Goal: Information Seeking & Learning: Learn about a topic

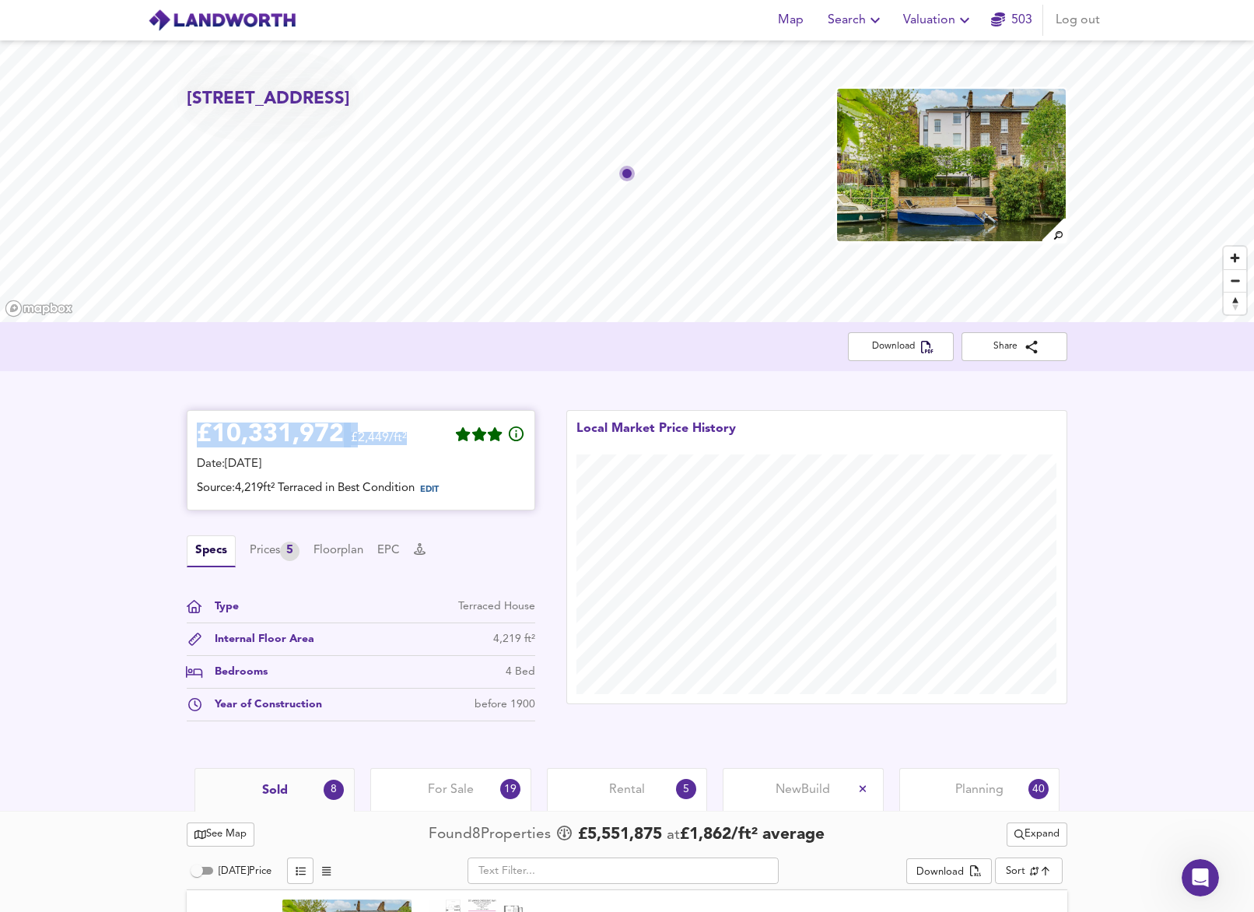
drag, startPoint x: 412, startPoint y: 435, endPoint x: 204, endPoint y: 439, distance: 208.5
click at [203, 439] on div "£ 10,331,972 £2,449/ft²" at bounding box center [361, 437] width 328 height 34
click at [130, 495] on div "£ 10,331,972 £2,449/ft² Date: [DATE] Source: 4,219ft² Terraced in Best Conditio…" at bounding box center [627, 569] width 1254 height 397
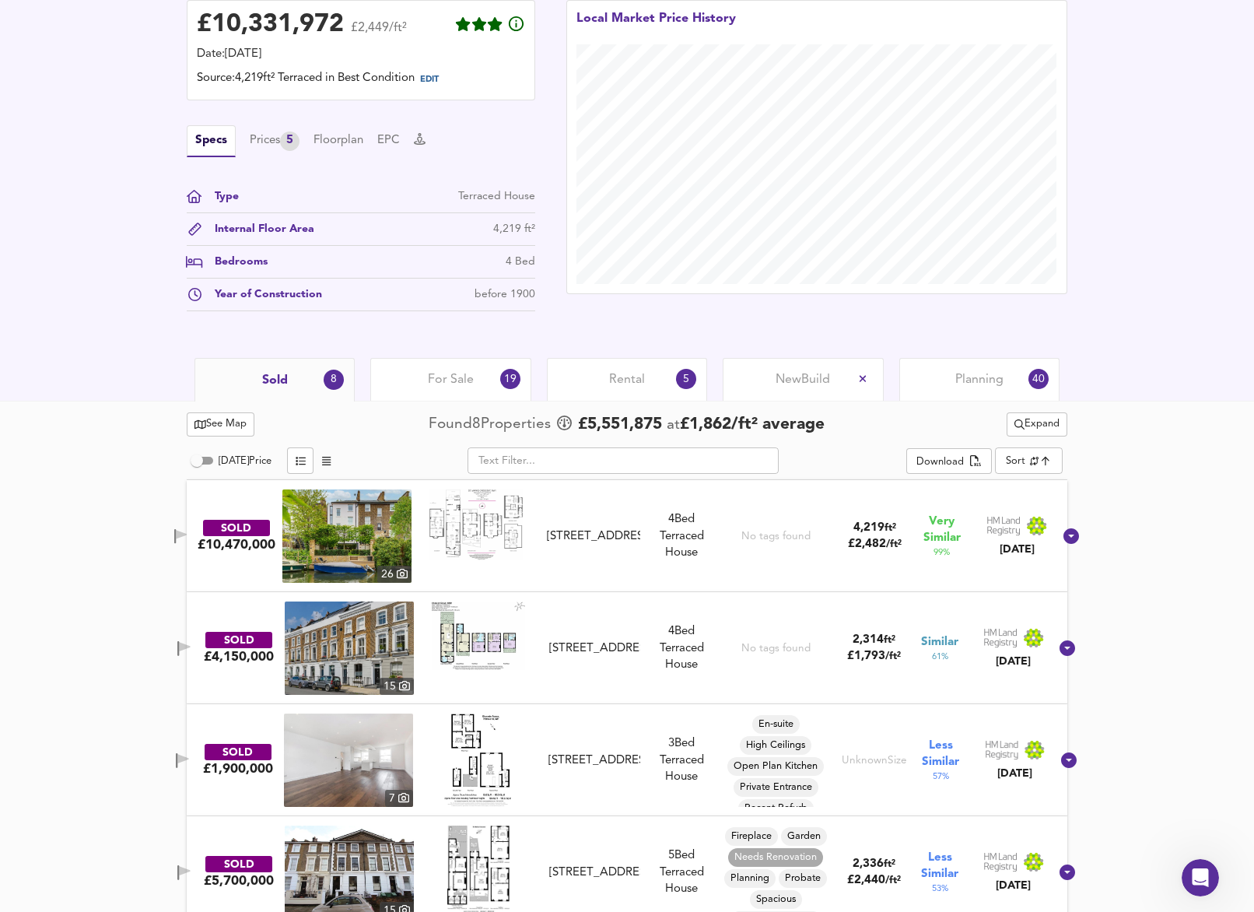
scroll to position [413, 0]
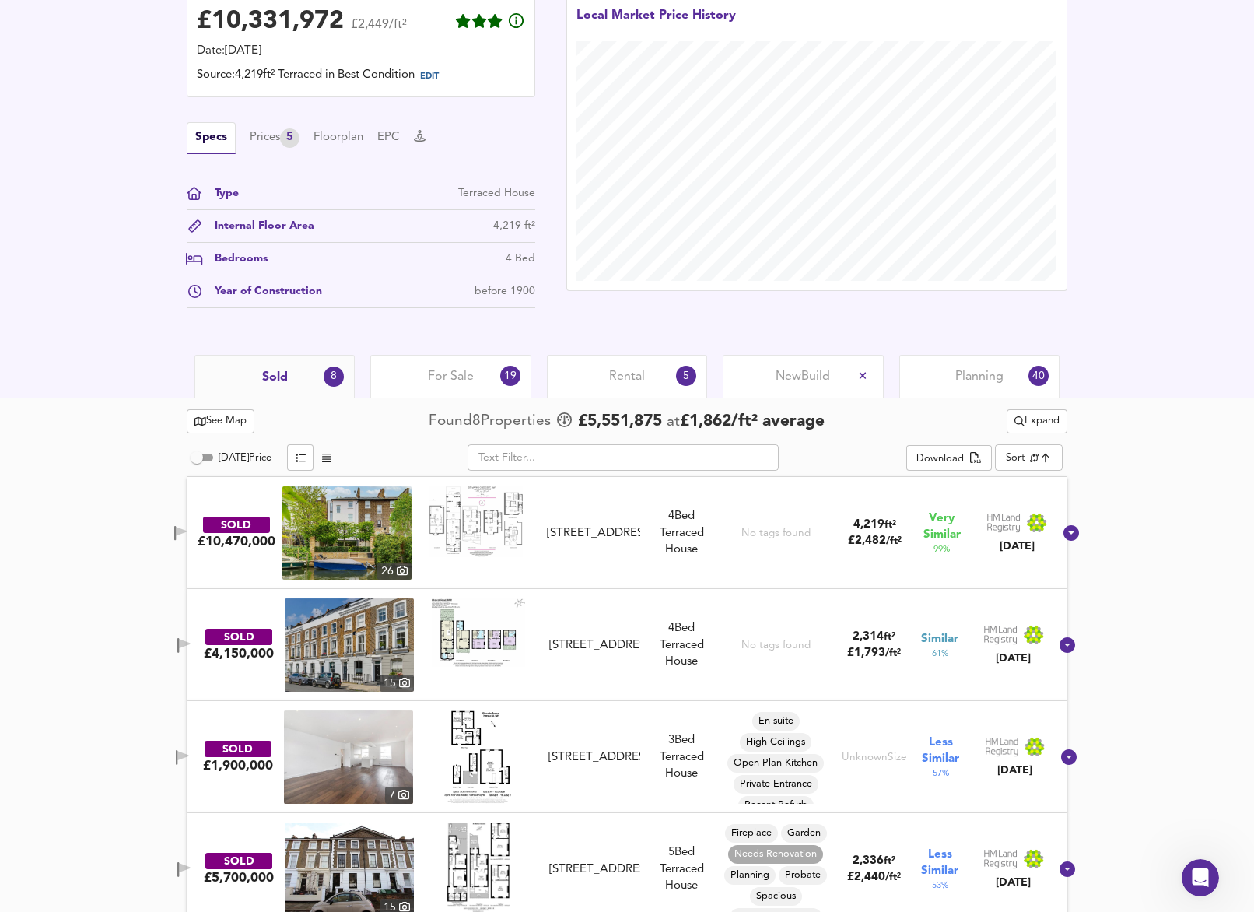
click at [203, 457] on input "[DATE] Price" at bounding box center [197, 457] width 56 height 19
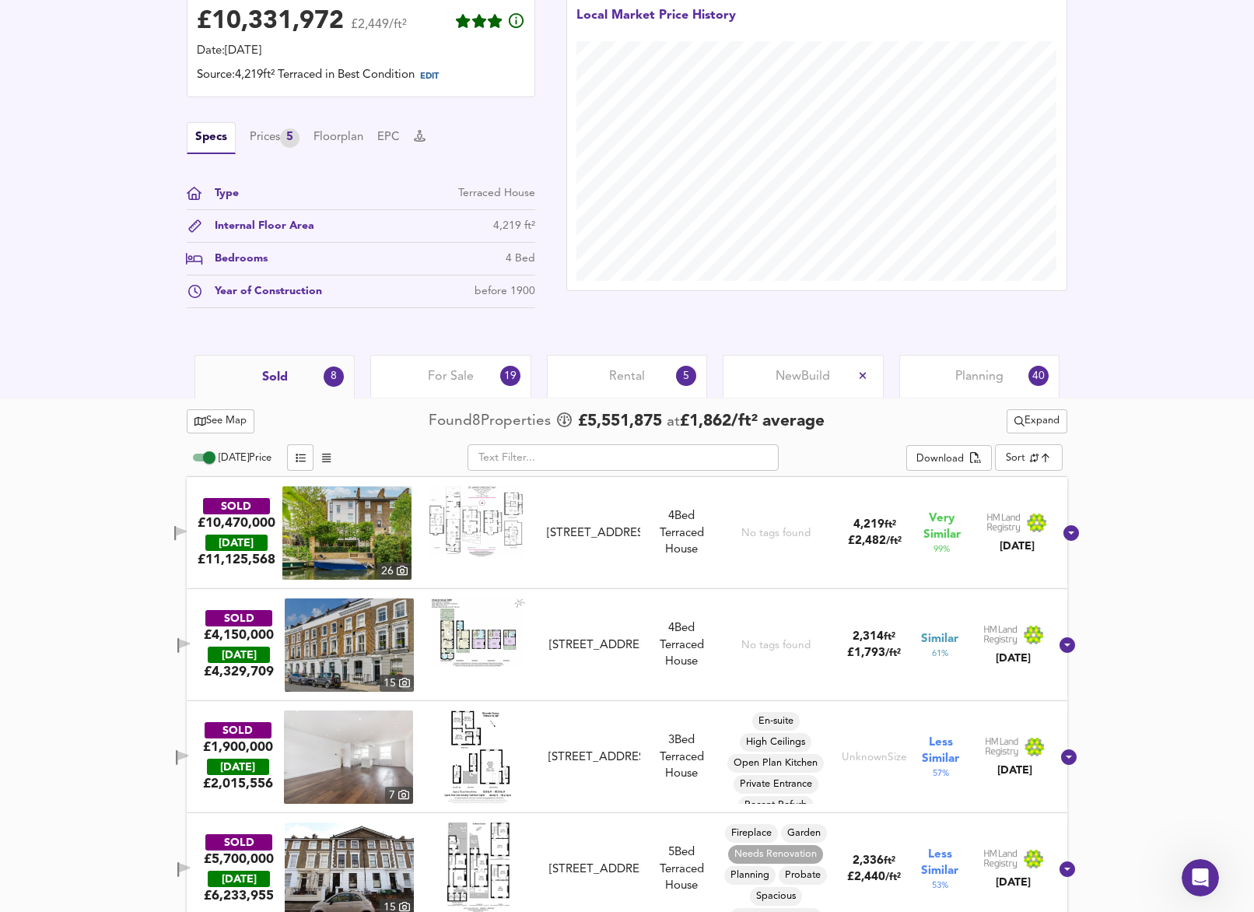
click at [203, 457] on input "[DATE] Price" at bounding box center [209, 457] width 56 height 19
checkbox input "false"
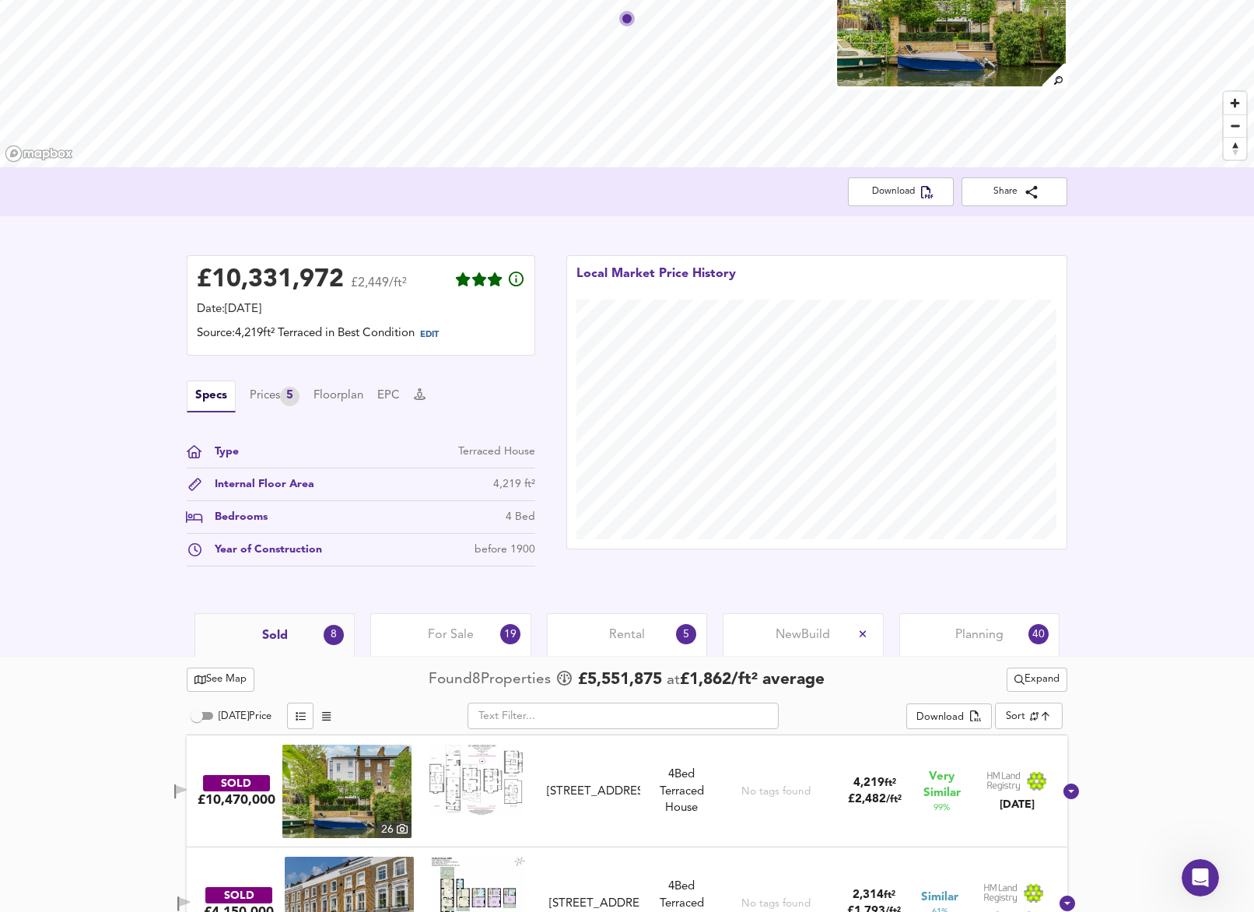
scroll to position [0, 0]
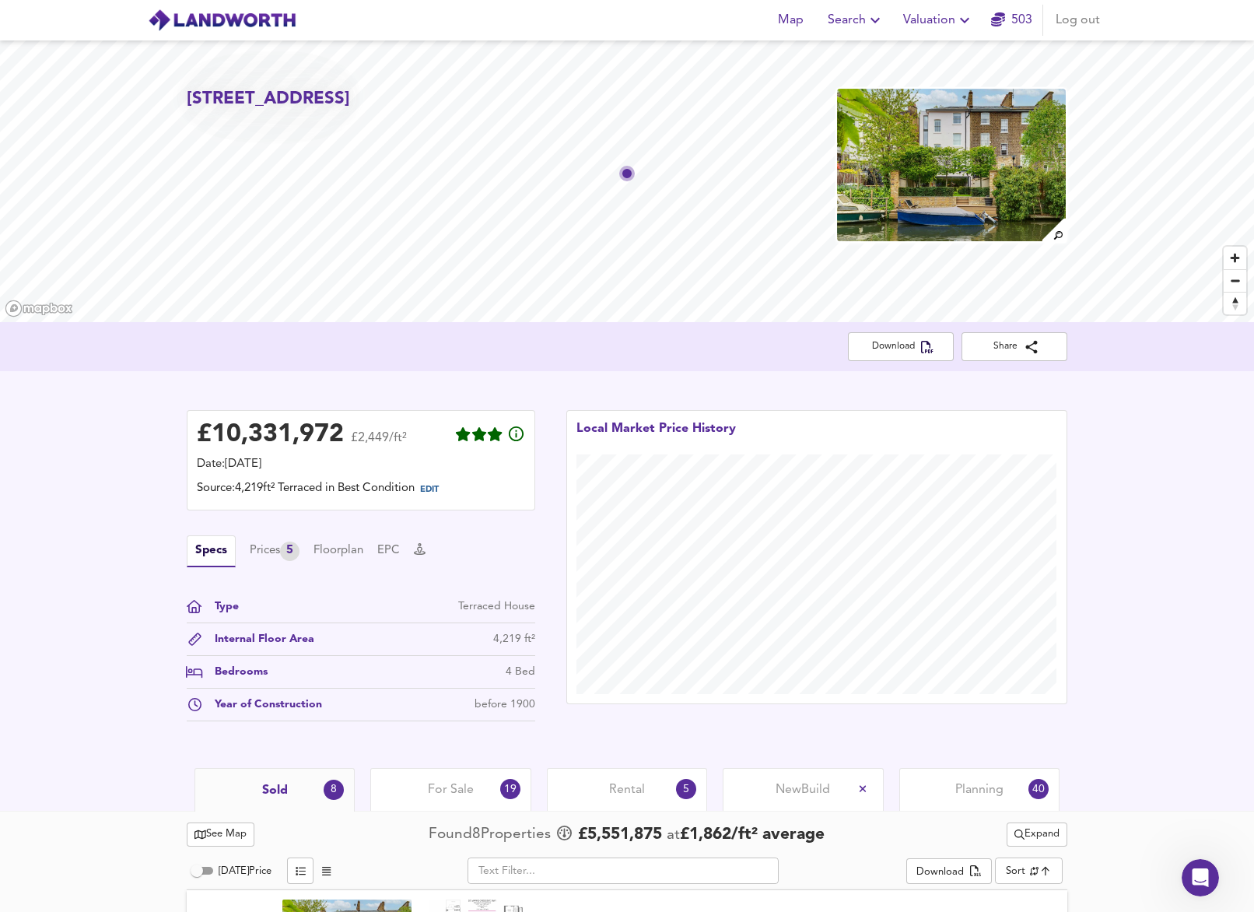
click at [938, 17] on span "Valuation" at bounding box center [938, 20] width 71 height 22
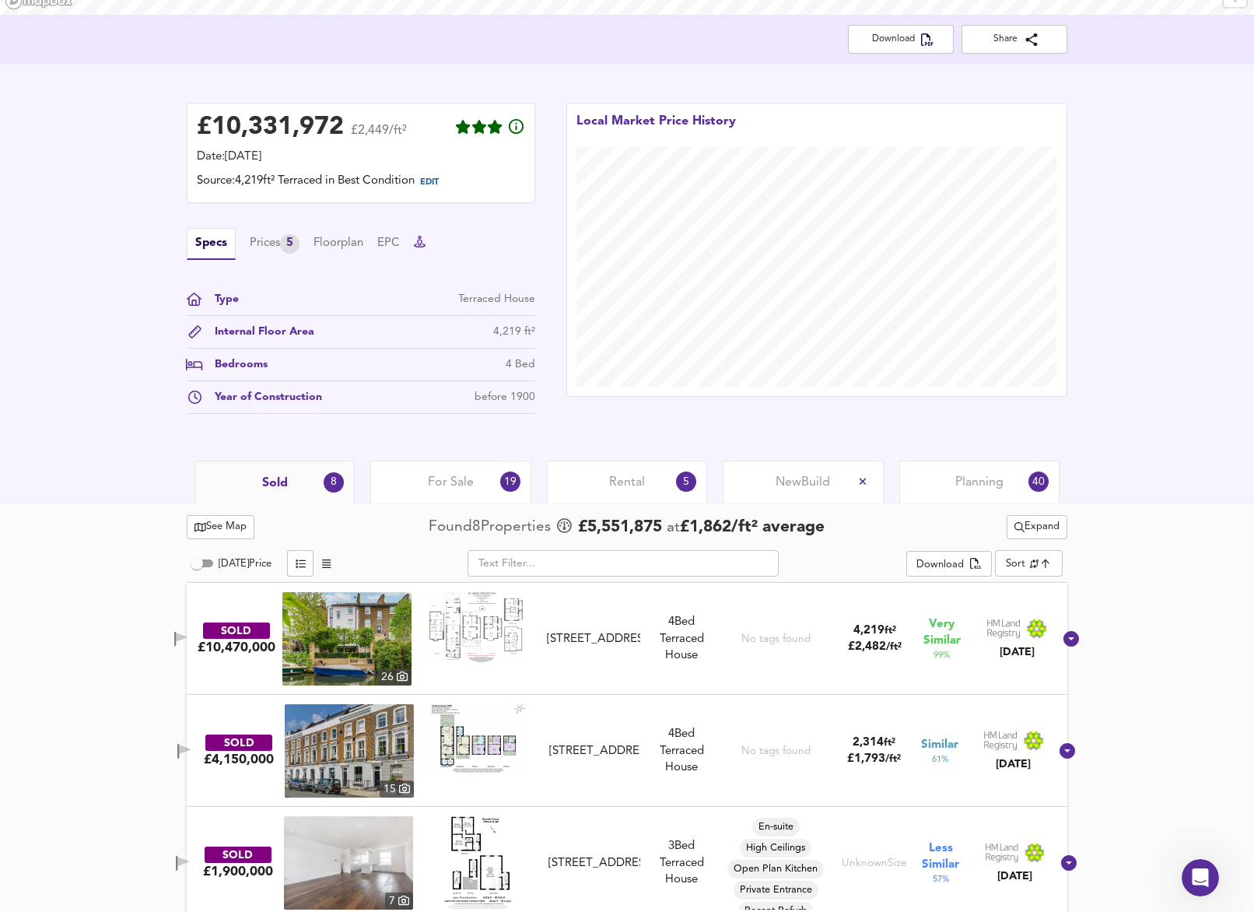
scroll to position [315, 0]
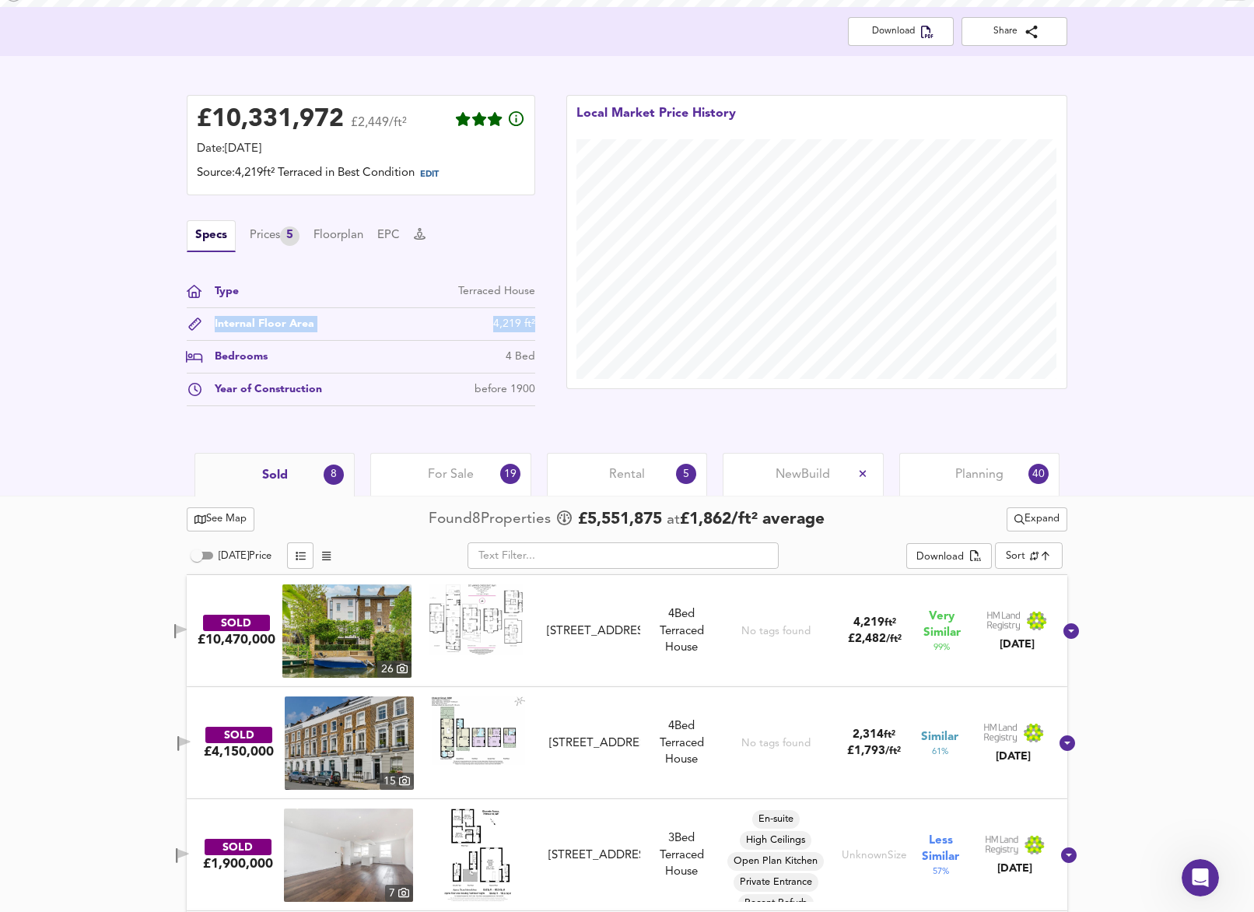
drag, startPoint x: 540, startPoint y: 323, endPoint x: 163, endPoint y: 310, distance: 376.7
click at [163, 310] on div "£ 10,331,972 £2,449/ft² Date: [DATE] Source: 4,219ft² Terraced in Best Conditio…" at bounding box center [627, 254] width 1254 height 397
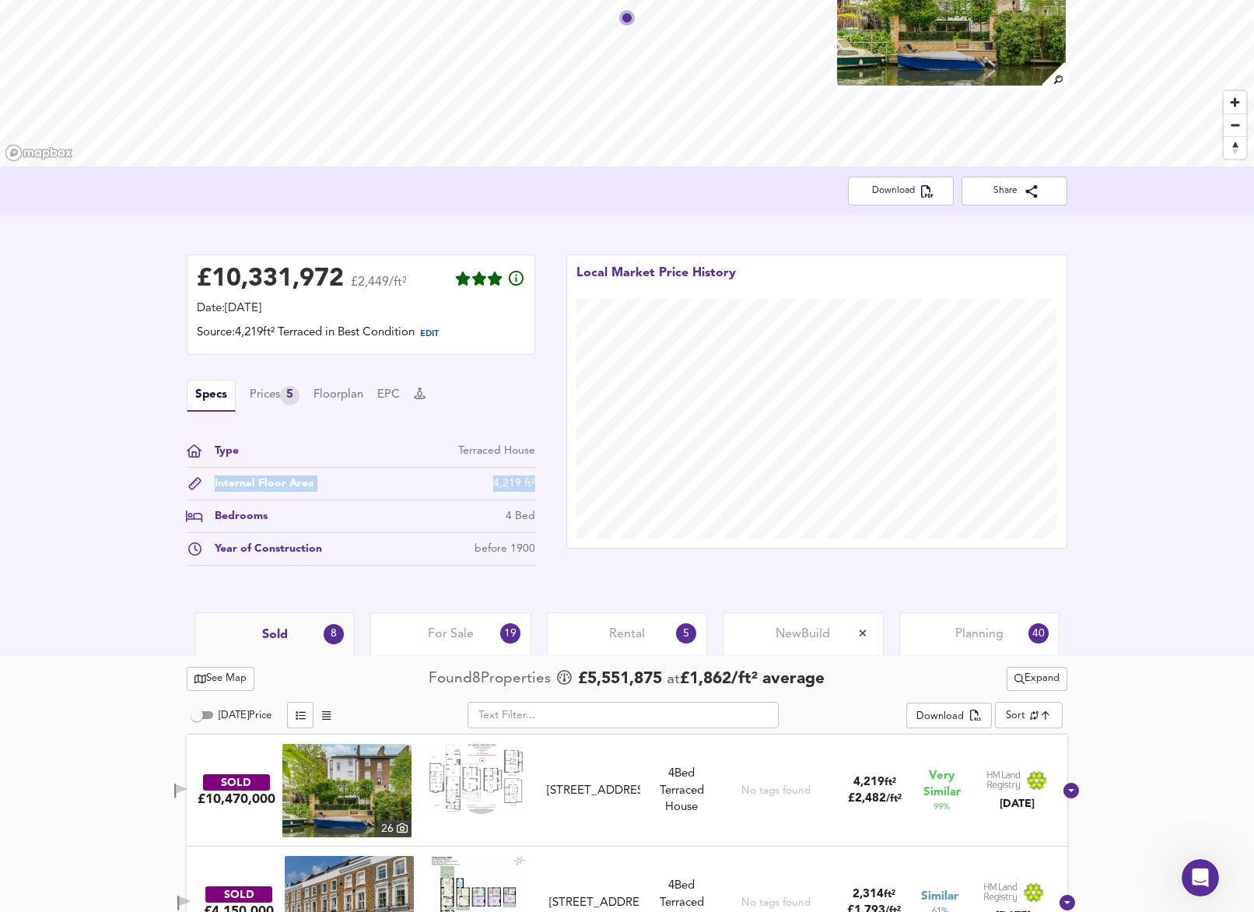
scroll to position [0, 0]
